Goal: Task Accomplishment & Management: Manage account settings

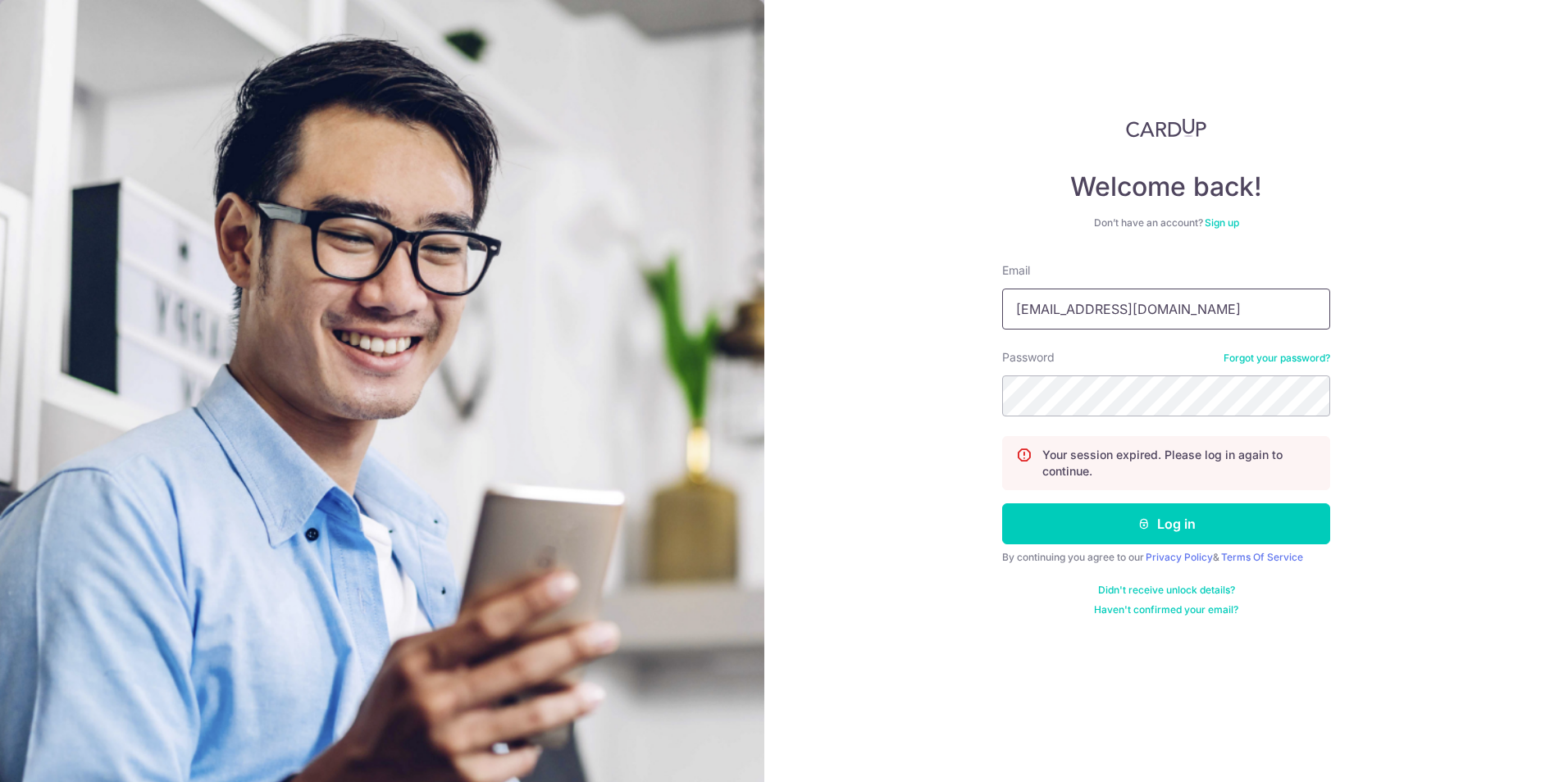
drag, startPoint x: 1133, startPoint y: 311, endPoint x: 890, endPoint y: 300, distance: 243.2
click at [890, 300] on div "Welcome back! Don’t have an account? Sign up Email pc@pesttech.com.sg Password …" at bounding box center [1166, 391] width 804 height 782
type input "asskazuki@hotmail.com"
click at [1117, 529] on button "Log in" at bounding box center [1165, 524] width 328 height 41
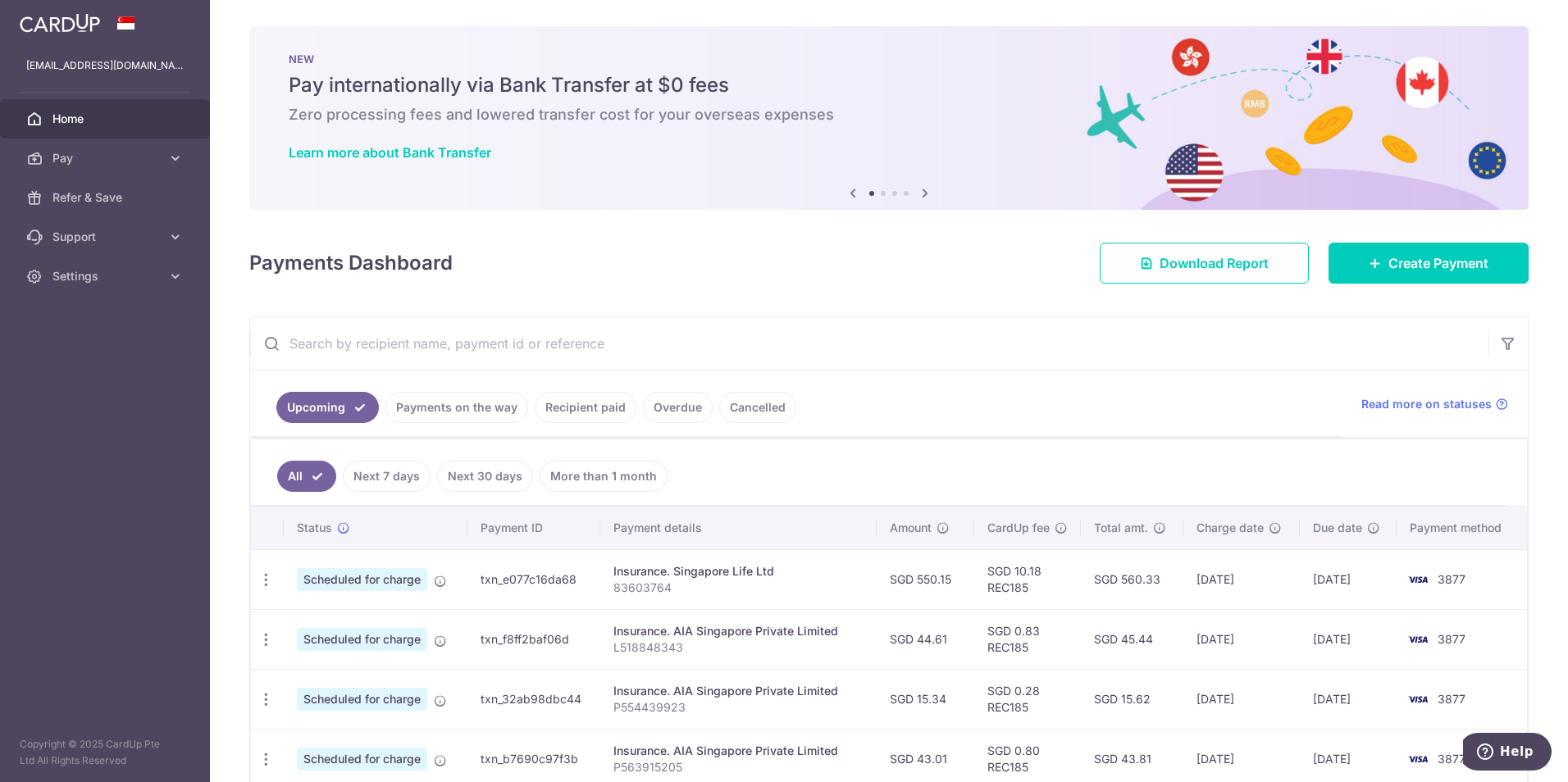
click at [566, 408] on link "Recipient paid" at bounding box center [585, 407] width 102 height 31
